Goal: Information Seeking & Learning: Find specific page/section

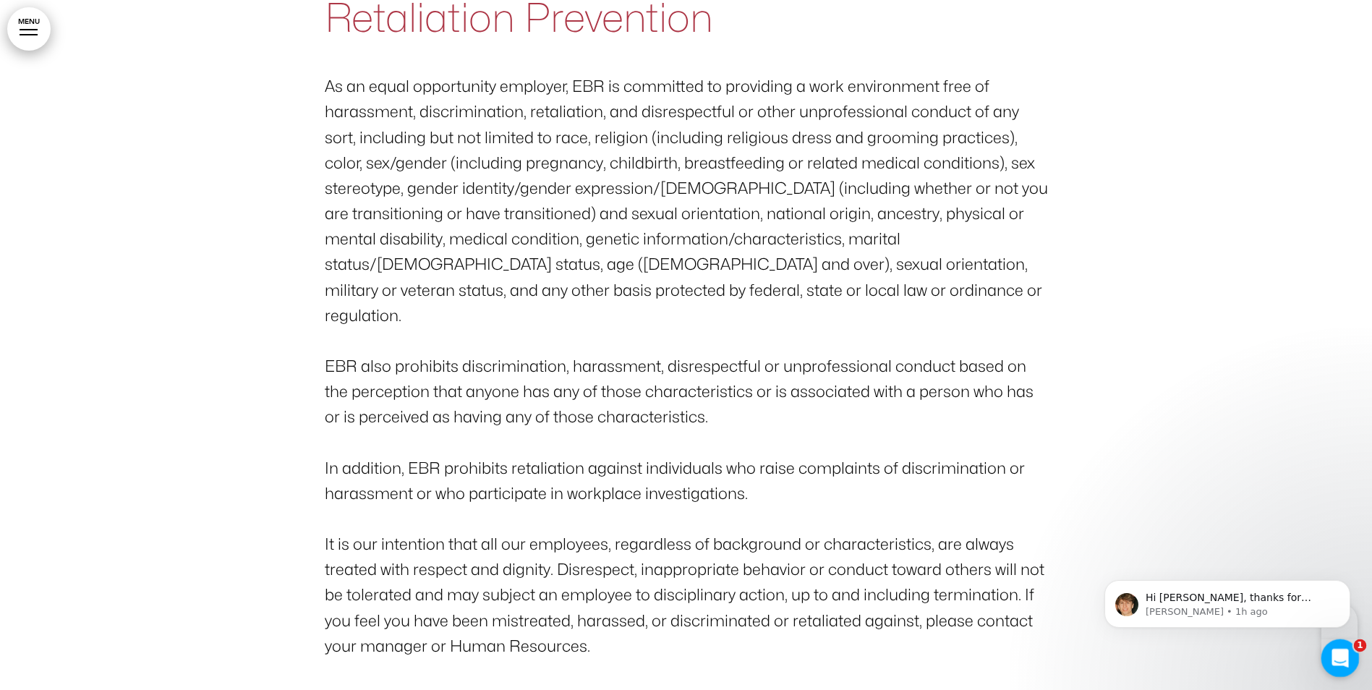
click at [1340, 660] on icon "Open Intercom Messenger" at bounding box center [1338, 656] width 24 height 24
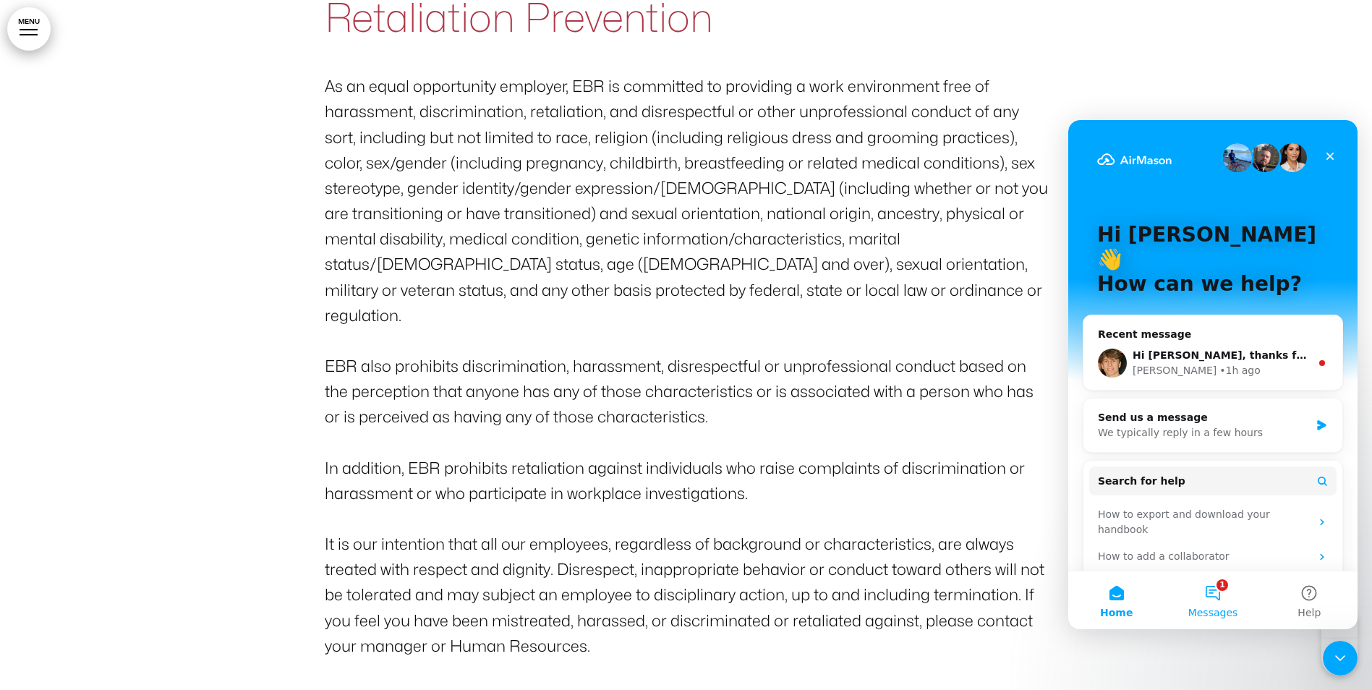
click at [1219, 611] on span "Messages" at bounding box center [1213, 613] width 50 height 10
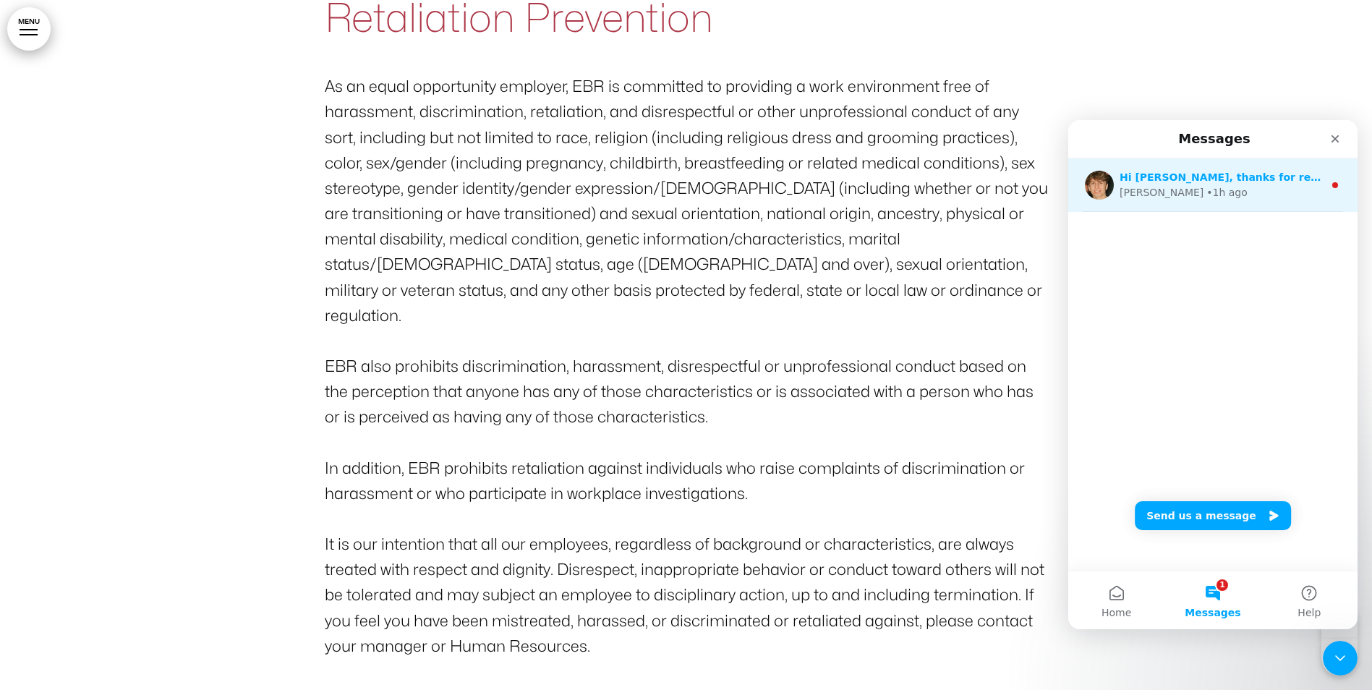
click at [1206, 188] on div "• 1h ago" at bounding box center [1226, 192] width 41 height 15
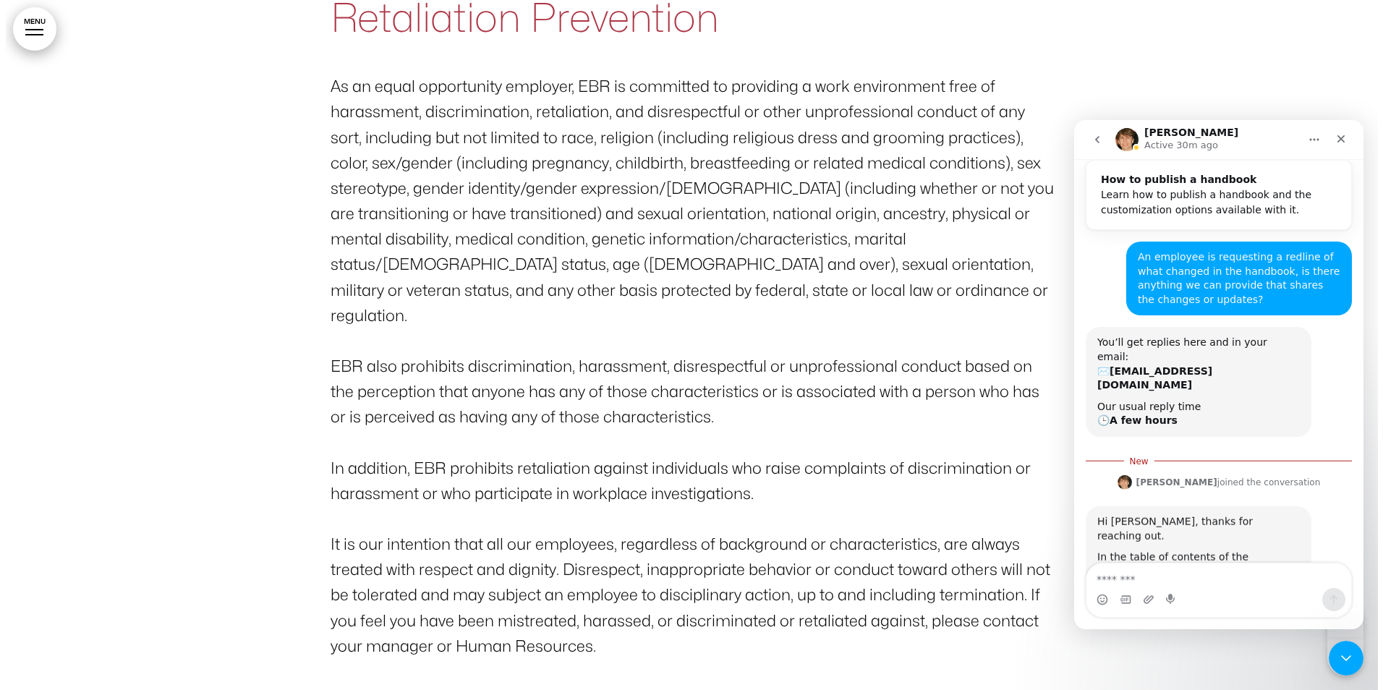
scroll to position [223, 0]
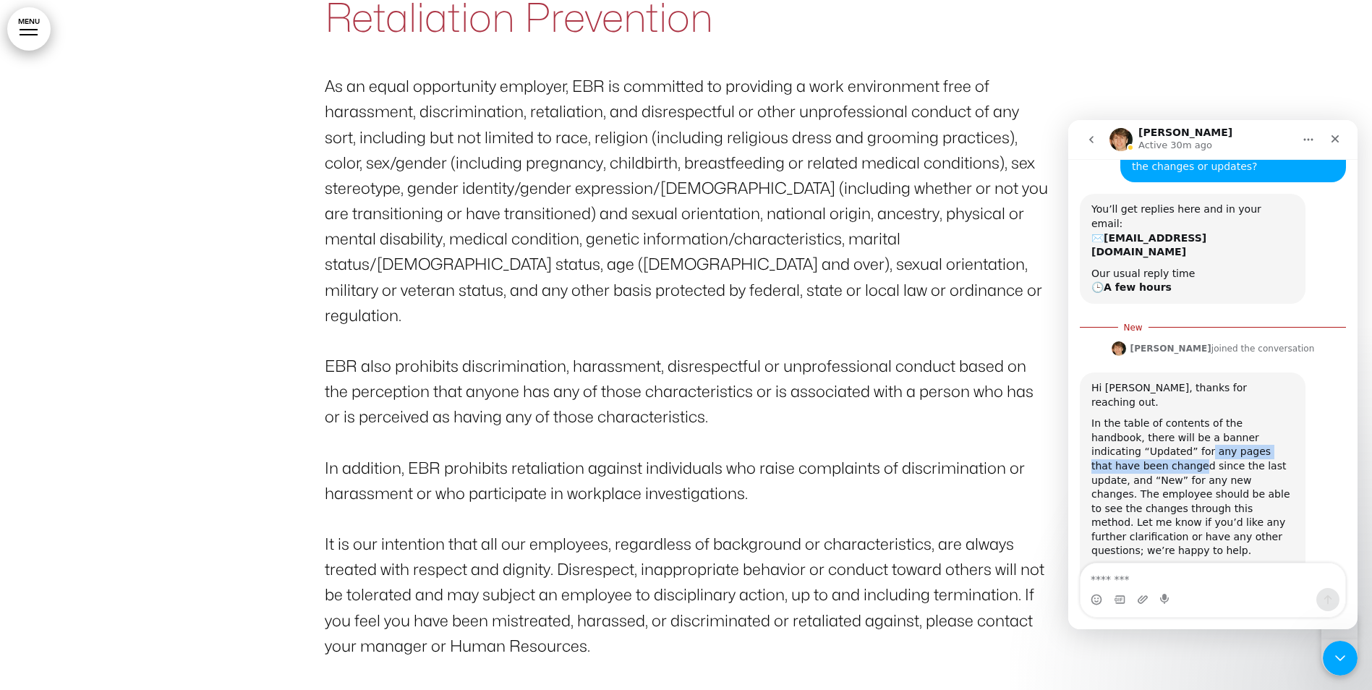
drag, startPoint x: 1112, startPoint y: 394, endPoint x: 1256, endPoint y: 400, distance: 144.0
click at [1256, 417] on div "In the table of contents of the handbook, there will be a banner indicating “Up…" at bounding box center [1192, 488] width 203 height 142
click at [1250, 417] on div "In the table of contents of the handbook, there will be a banner indicating “Up…" at bounding box center [1192, 488] width 203 height 142
drag, startPoint x: 1193, startPoint y: 409, endPoint x: 1258, endPoint y: 408, distance: 64.4
click at [1258, 417] on div "In the table of contents of the handbook, there will be a banner indicating “Up…" at bounding box center [1192, 488] width 203 height 142
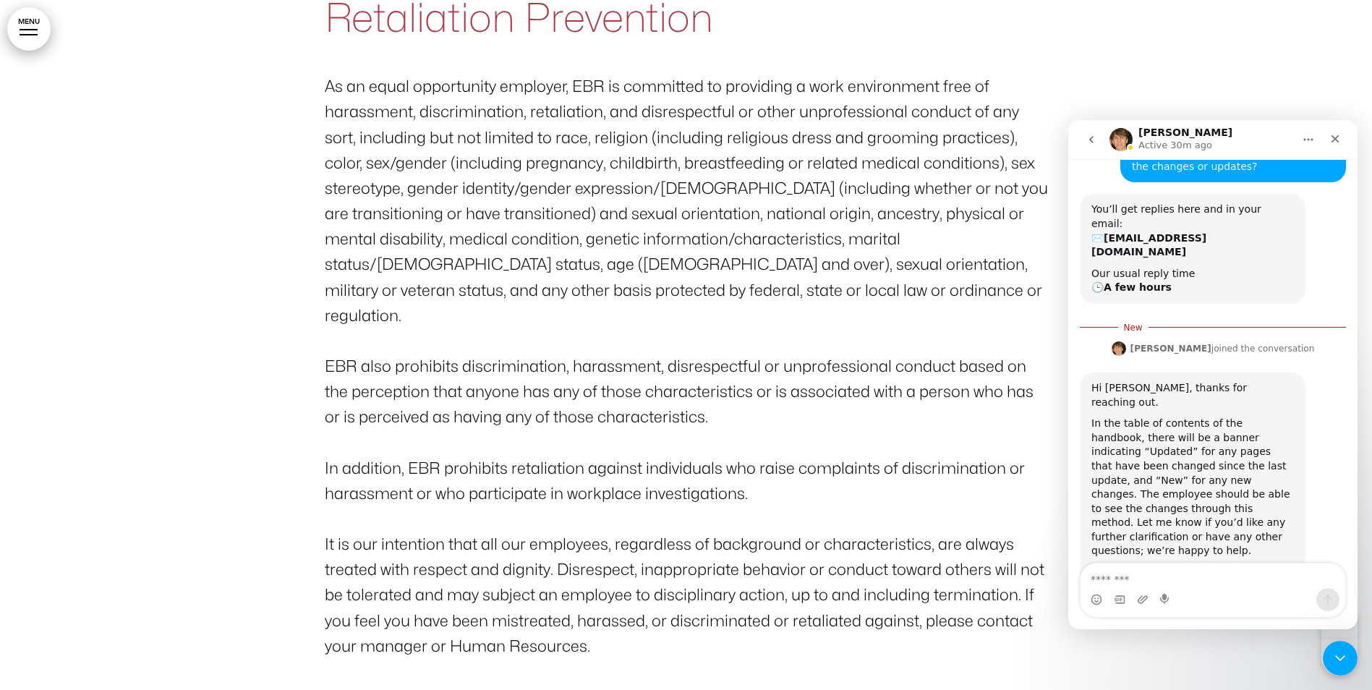
drag, startPoint x: 1258, startPoint y: 408, endPoint x: 1148, endPoint y: 418, distance: 110.4
click at [1148, 418] on div "In the table of contents of the handbook, there will be a banner indicating “Up…" at bounding box center [1192, 488] width 203 height 142
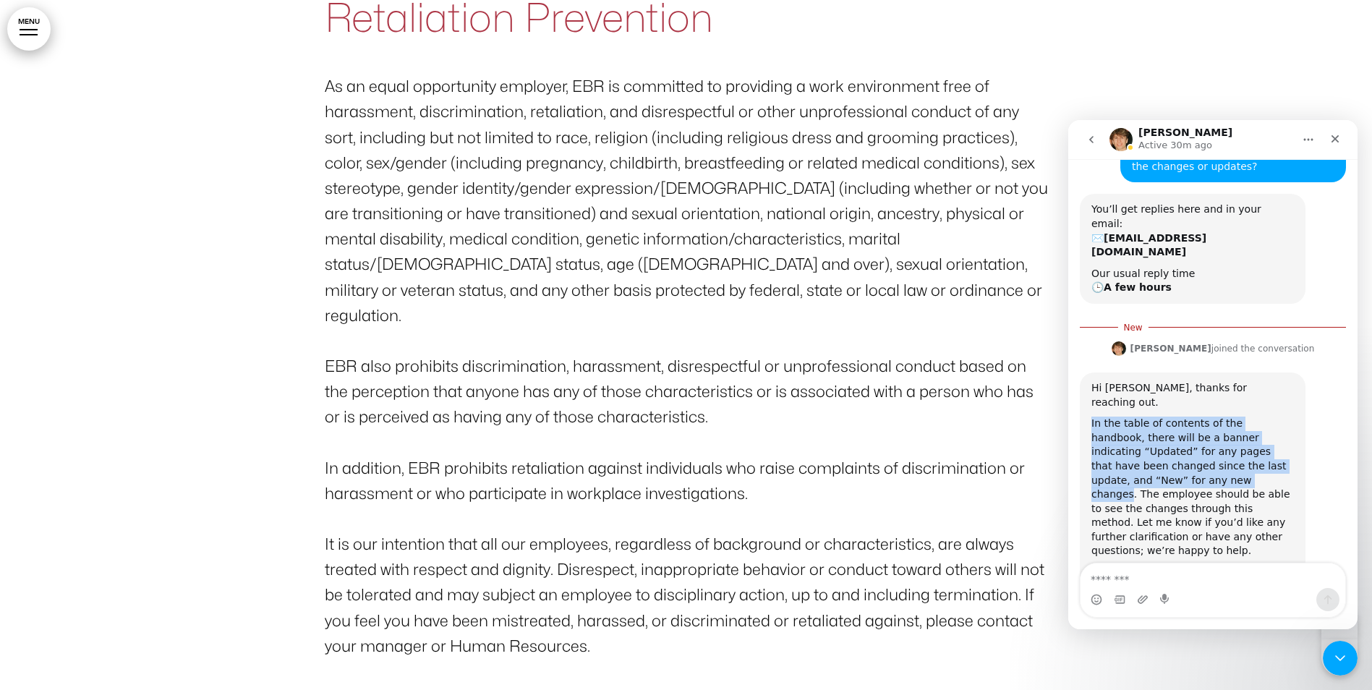
drag, startPoint x: 1129, startPoint y: 422, endPoint x: 1091, endPoint y: 370, distance: 64.2
click at [1091, 417] on div "In the table of contents of the handbook, there will be a banner indicating “Up…" at bounding box center [1192, 488] width 203 height 142
copy div "In the table of contents of the handbook, there will be a banner indicating “Up…"
click at [1239, 461] on div "In the table of contents of the handbook, there will be a banner indicating “Up…" at bounding box center [1192, 488] width 203 height 142
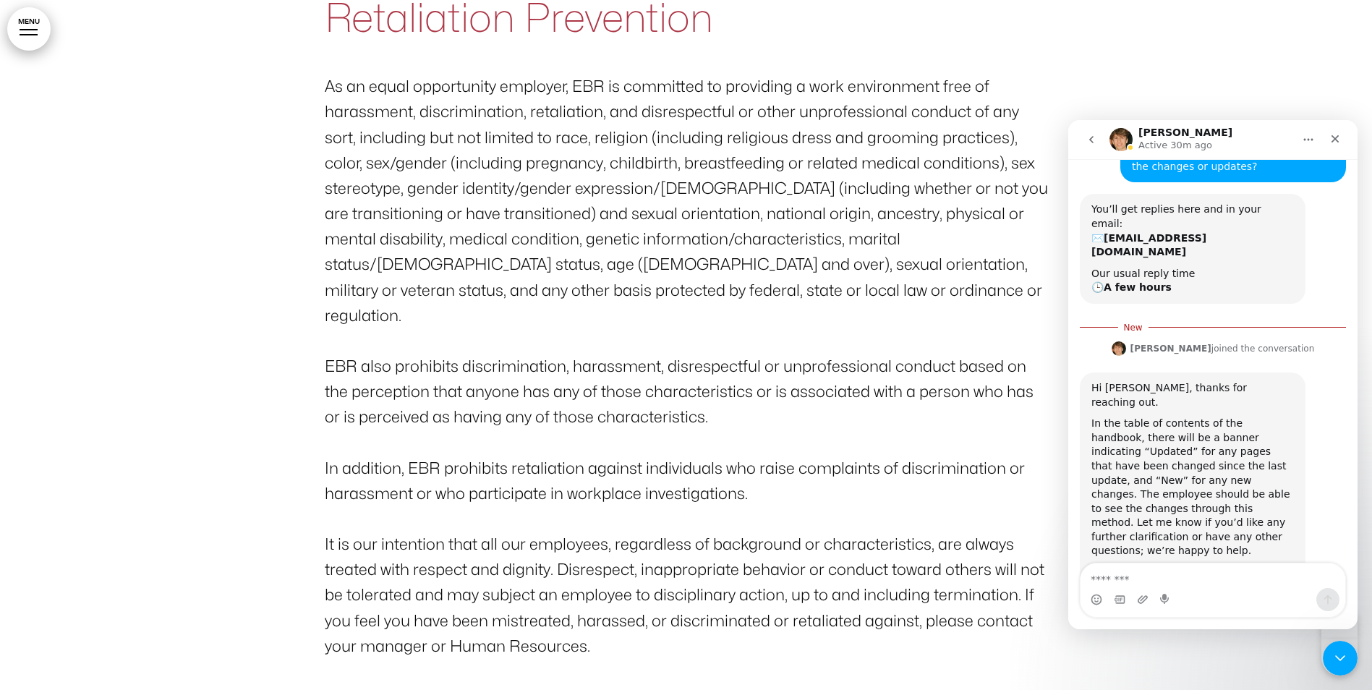
click at [30, 28] on link "MENU" at bounding box center [28, 28] width 43 height 43
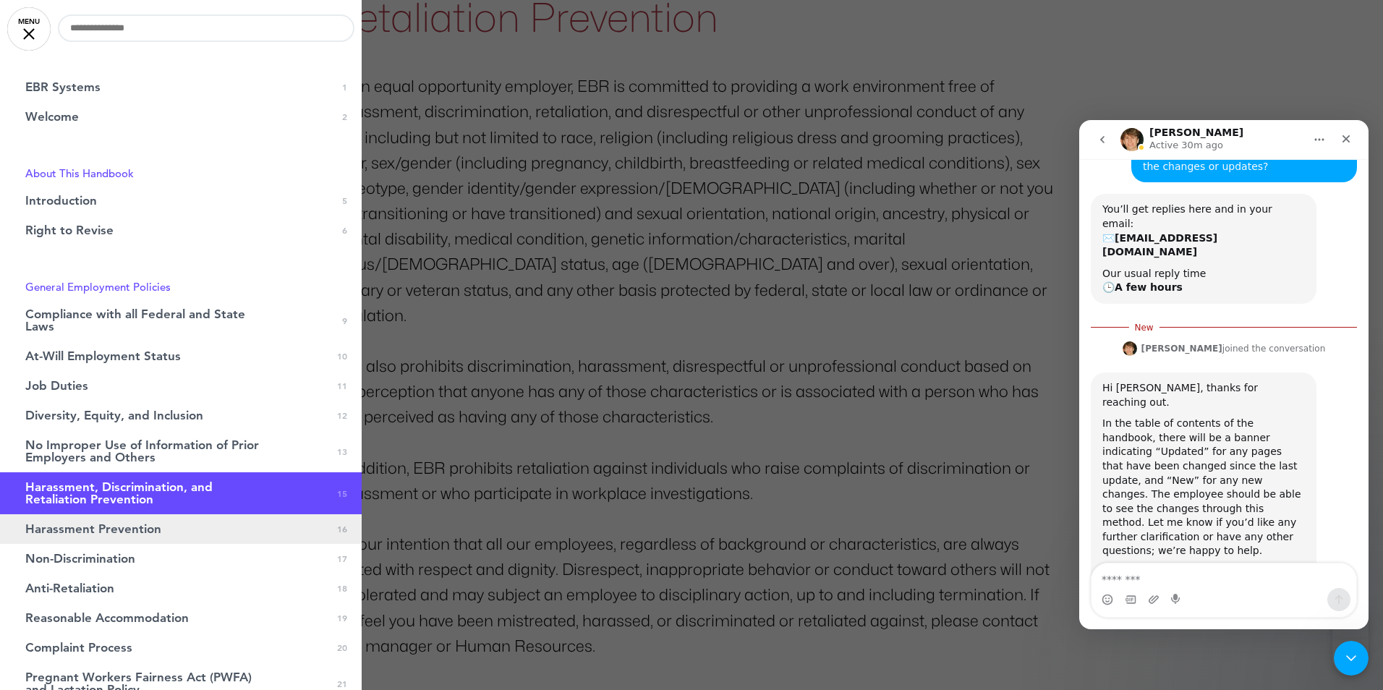
scroll to position [0, 0]
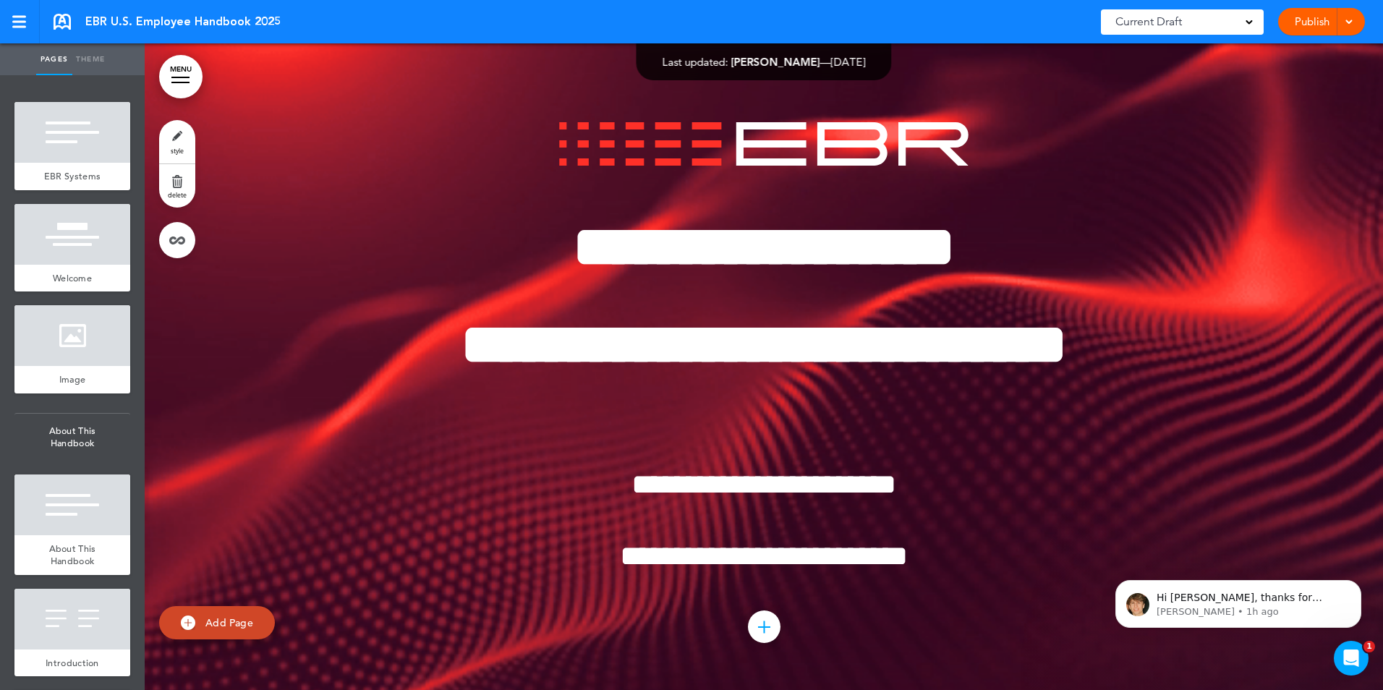
scroll to position [9340, 0]
